Goal: Task Accomplishment & Management: Use online tool/utility

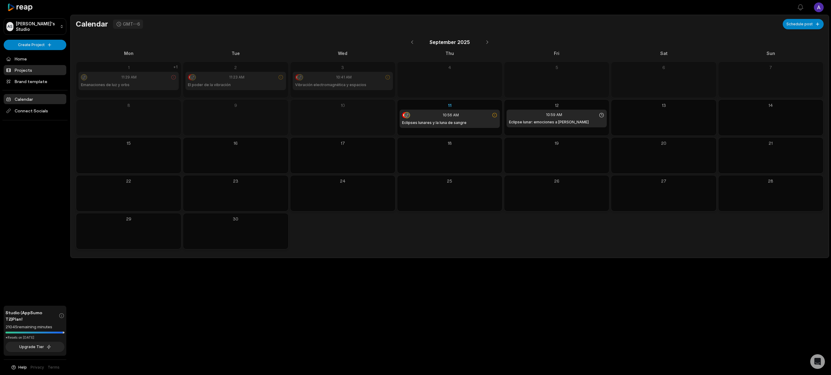
click at [40, 68] on link "Projects" at bounding box center [35, 70] width 63 height 10
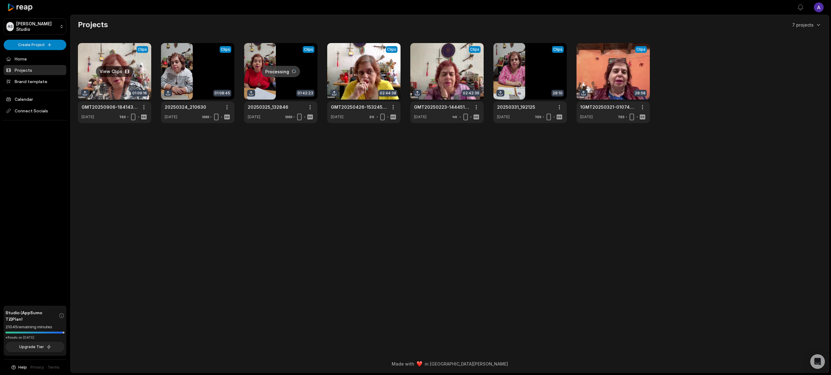
click at [117, 95] on link at bounding box center [114, 83] width 73 height 80
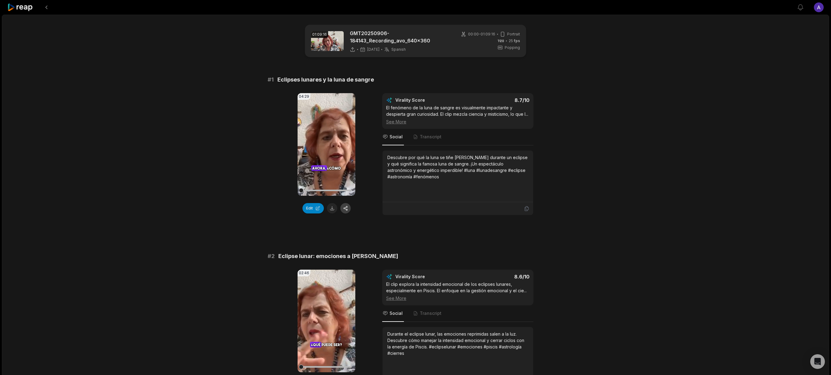
click at [346, 209] on button "button" at bounding box center [345, 208] width 10 height 10
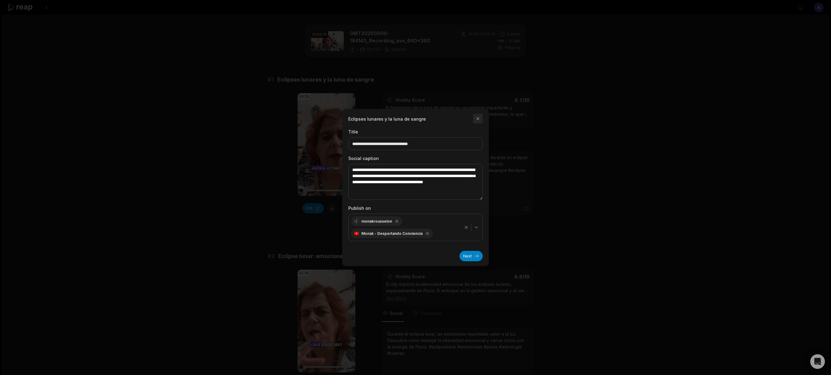
click at [479, 120] on button "button" at bounding box center [478, 119] width 10 height 10
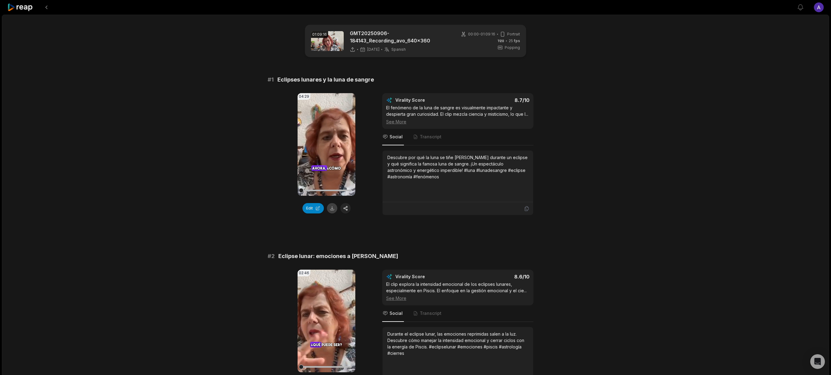
click at [331, 208] on button at bounding box center [332, 208] width 10 height 10
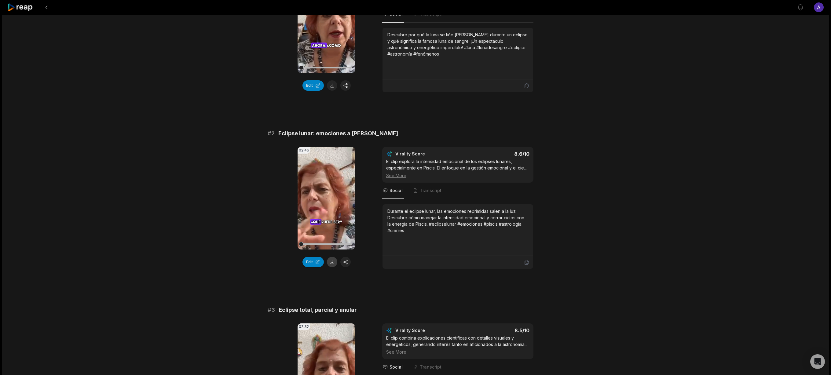
scroll to position [123, 0]
click at [330, 267] on button at bounding box center [332, 262] width 10 height 10
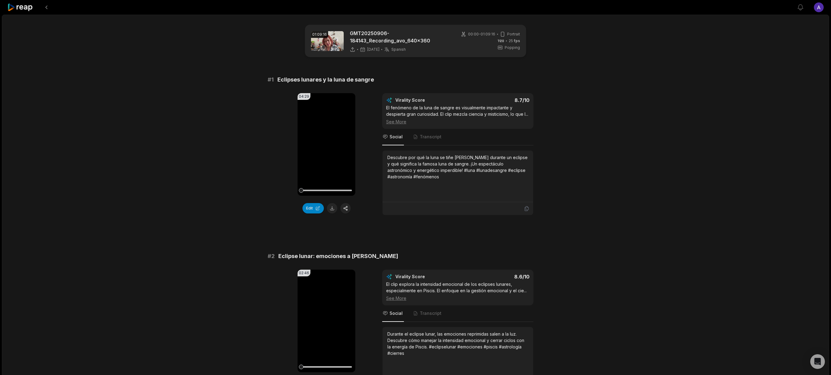
click at [389, 107] on div "El fenómeno de la luna de sangre es visualmente impactante y despierta gran cur…" at bounding box center [457, 114] width 143 height 20
drag, startPoint x: 385, startPoint y: 107, endPoint x: 431, endPoint y: 124, distance: 48.3
click at [431, 124] on div "Virality Score 8.7 /10 El fenómeno de la luna de sangre es visualmente impactan…" at bounding box center [457, 111] width 151 height 36
click at [402, 125] on div "See More" at bounding box center [457, 121] width 143 height 6
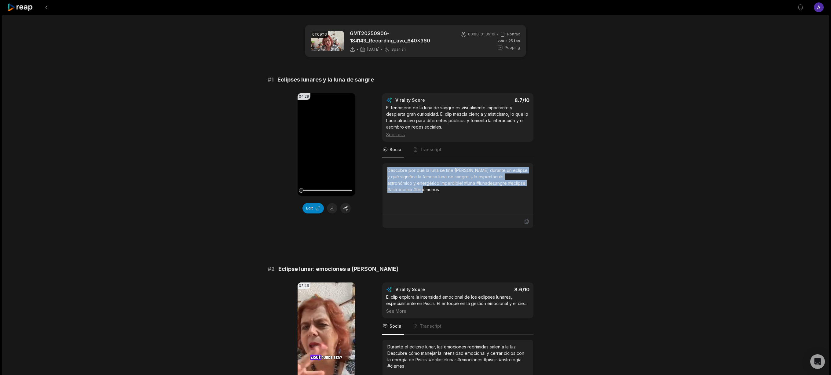
drag, startPoint x: 391, startPoint y: 170, endPoint x: 429, endPoint y: 190, distance: 42.6
click at [429, 190] on div "Descubre por qué la luna se tiñe [PERSON_NAME] durante un eclipse y qué signifi…" at bounding box center [457, 180] width 141 height 26
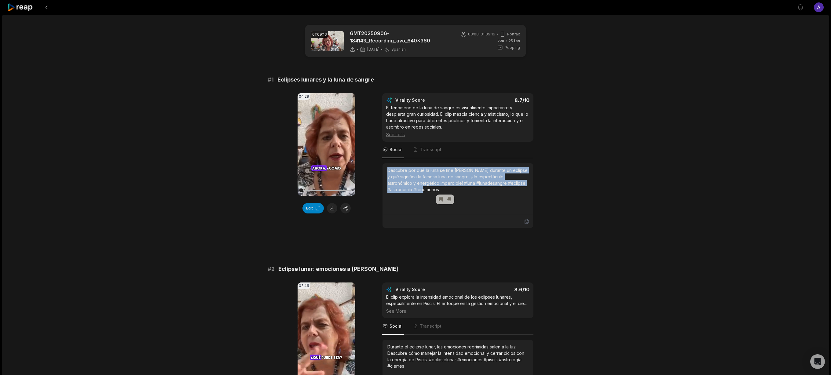
copy div "Descubre por qué la luna se tiñe [PERSON_NAME] durante un eclipse y qué signifi…"
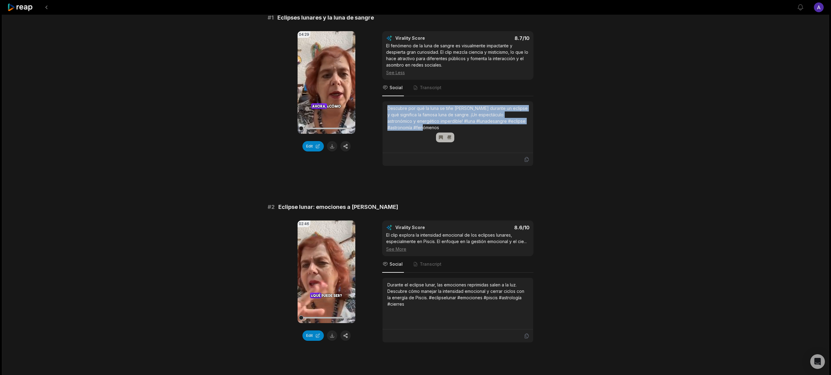
scroll to position [70, 0]
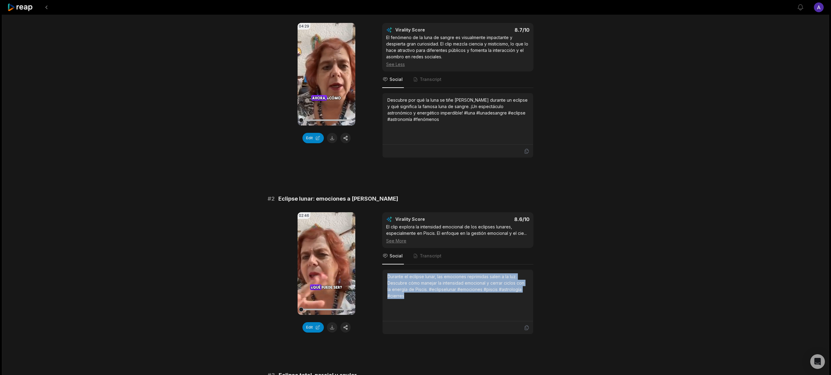
drag, startPoint x: 386, startPoint y: 277, endPoint x: 461, endPoint y: 296, distance: 78.1
click at [461, 296] on div "Durante el eclipse lunar, las emociones reprimidas salen a la luz. Descubre cóm…" at bounding box center [457, 296] width 151 height 52
copy div "Durante el eclipse lunar, las emociones reprimidas salen a la luz. Descubre cóm…"
